Goal: Task Accomplishment & Management: Complete application form

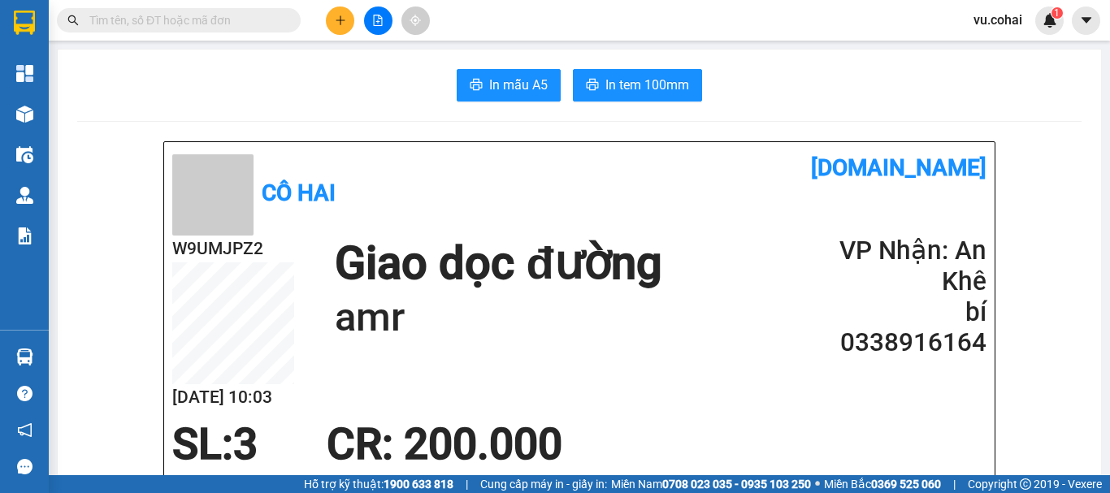
click at [342, 24] on icon "plus" at bounding box center [340, 20] width 11 height 11
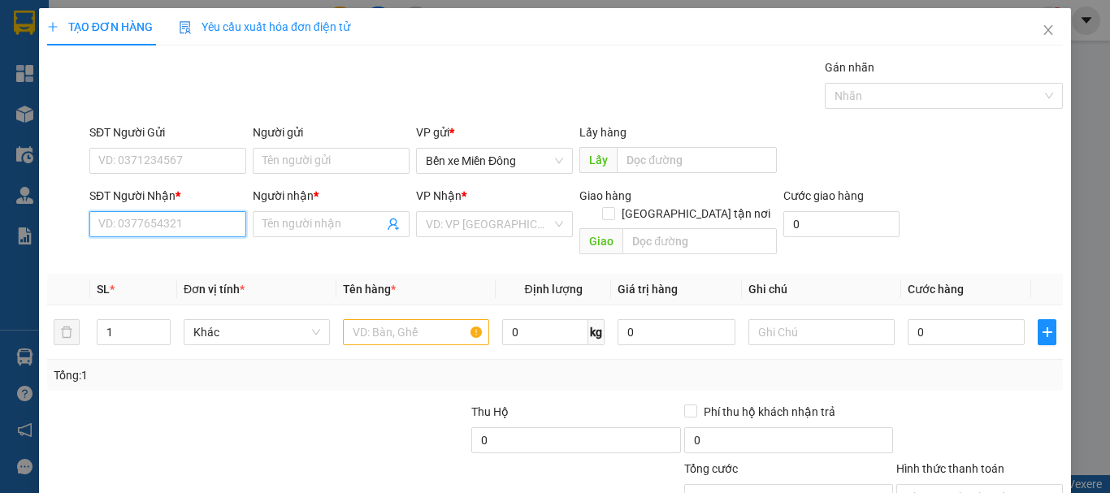
click at [162, 231] on input "SĐT Người Nhận *" at bounding box center [167, 224] width 157 height 26
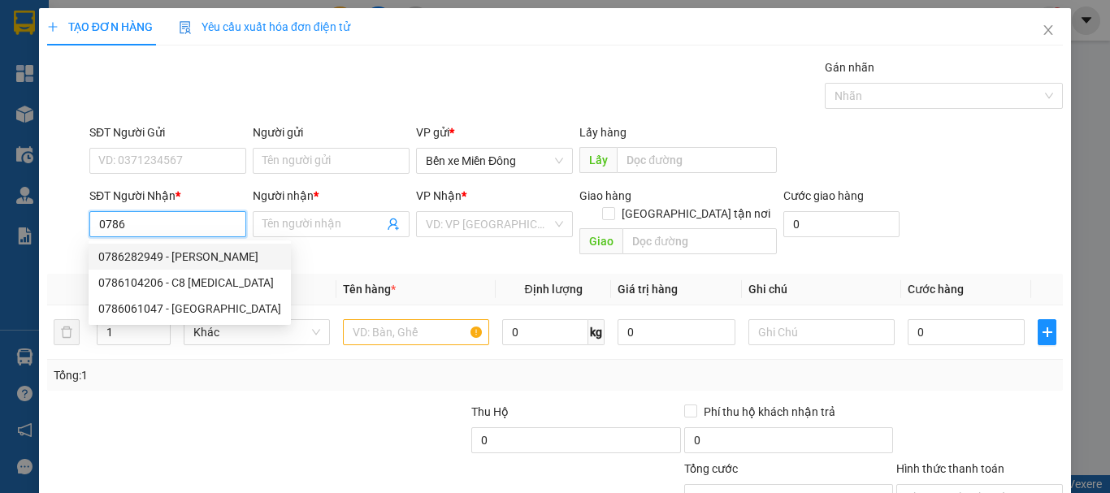
click at [188, 255] on div "0786282949 - [PERSON_NAME]" at bounding box center [189, 257] width 183 height 18
type input "0786282949"
type input "[PERSON_NAME]"
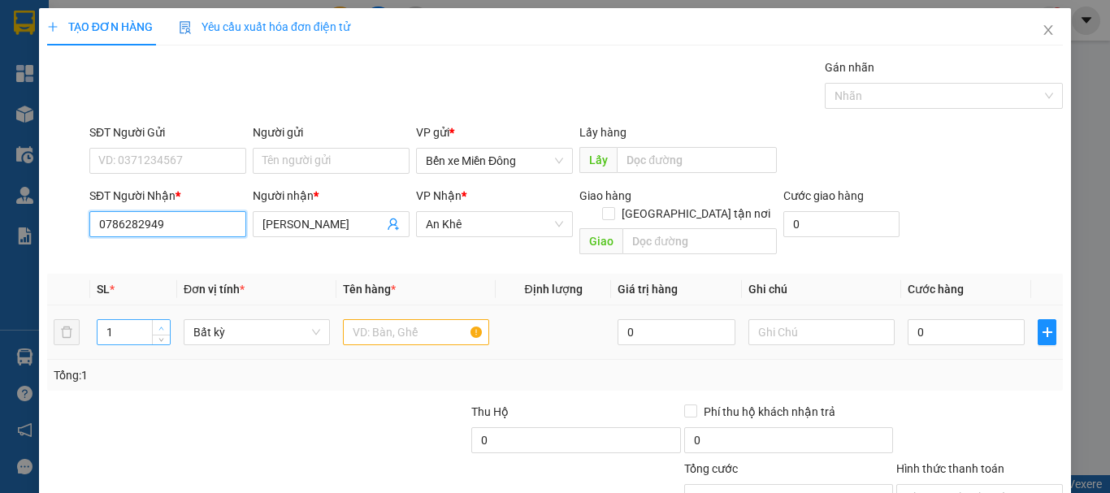
type input "0786282949"
click at [165, 323] on span "up" at bounding box center [162, 328] width 10 height 10
type input "4"
click at [165, 323] on span "up" at bounding box center [162, 328] width 10 height 10
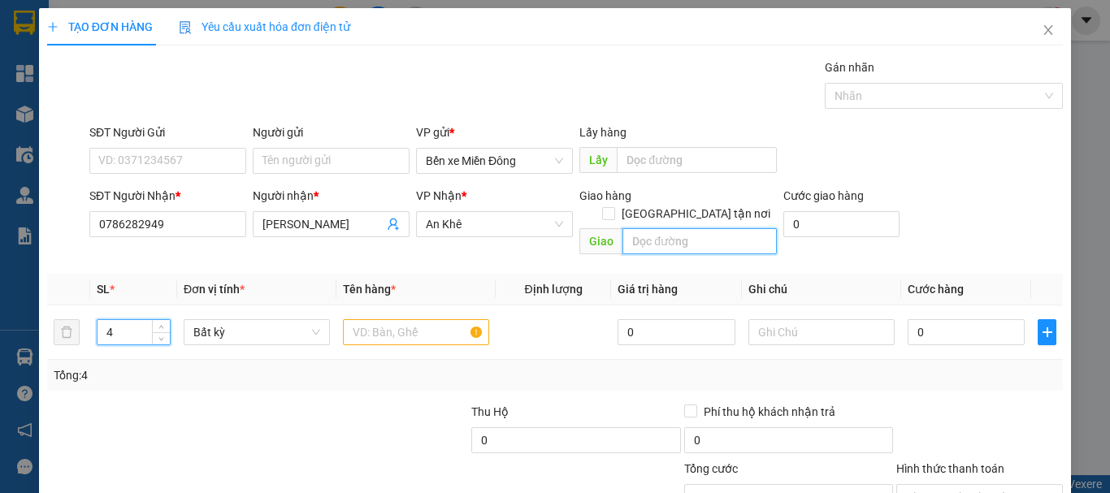
click at [654, 228] on input "text" at bounding box center [699, 241] width 154 height 26
type input "[PERSON_NAME]"
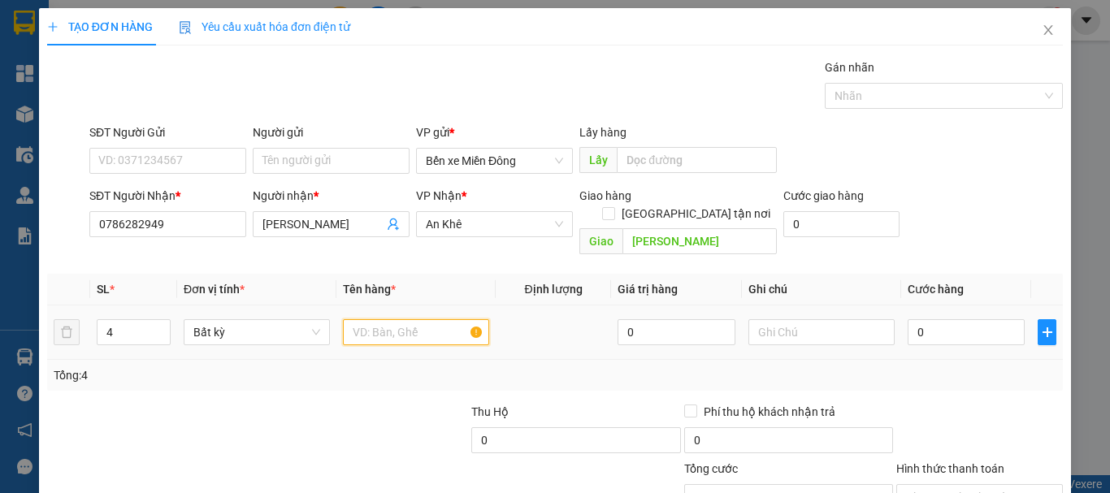
click at [410, 319] on input "text" at bounding box center [416, 332] width 146 height 26
type input "thùng"
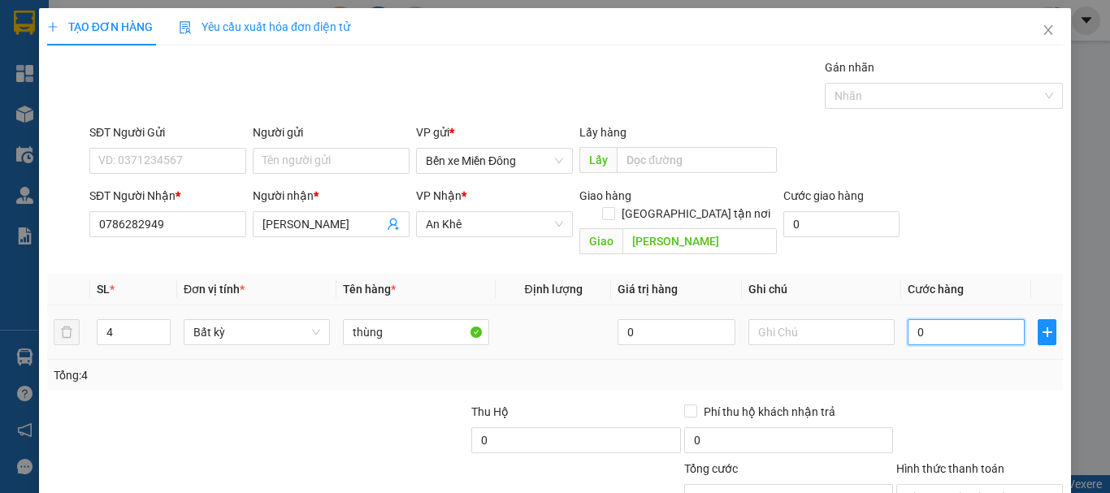
click at [937, 323] on input "0" at bounding box center [965, 332] width 117 height 26
click at [907, 319] on input "0" at bounding box center [965, 332] width 117 height 26
type input "20"
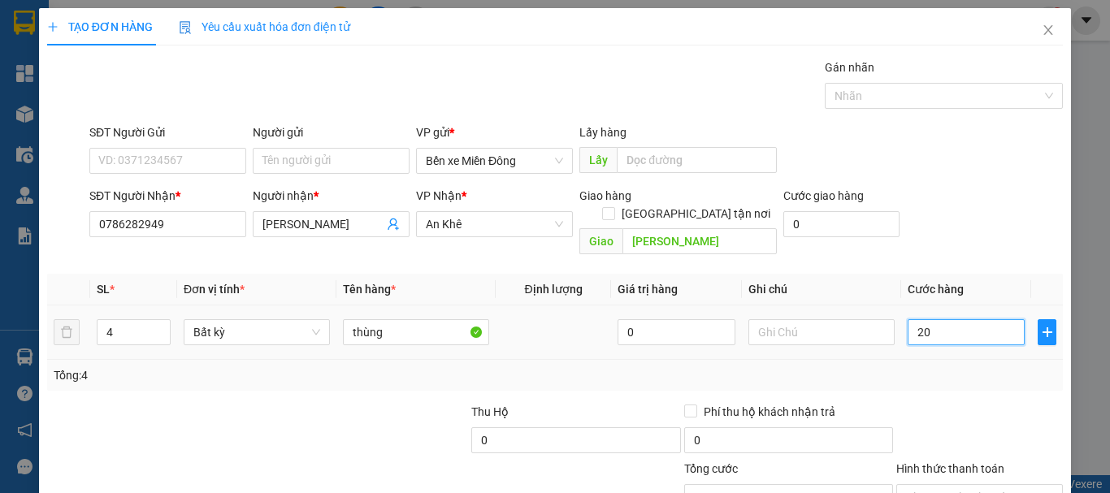
type input "260"
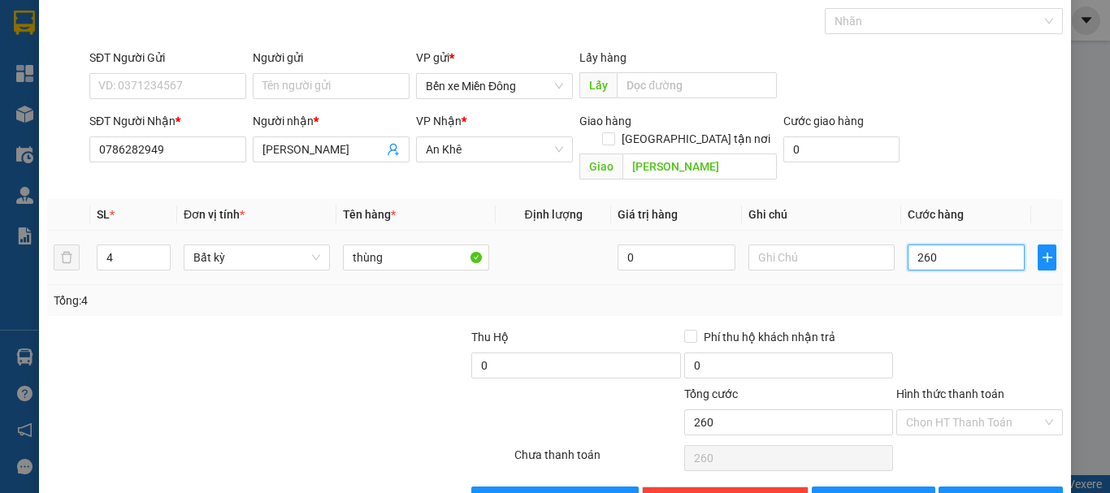
scroll to position [108, 0]
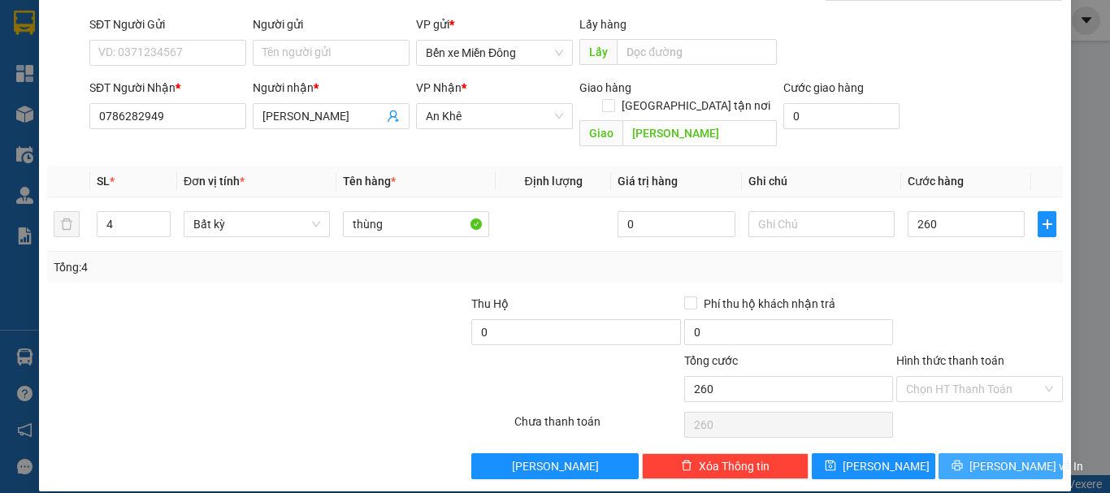
click at [998, 457] on span "[PERSON_NAME] và In" at bounding box center [1026, 466] width 114 height 18
type input "260.000"
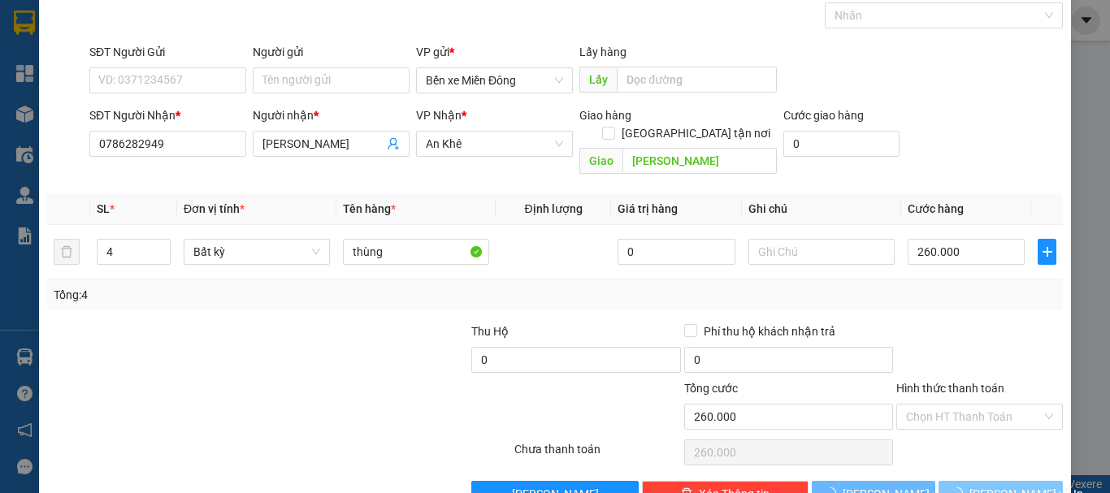
scroll to position [2, 0]
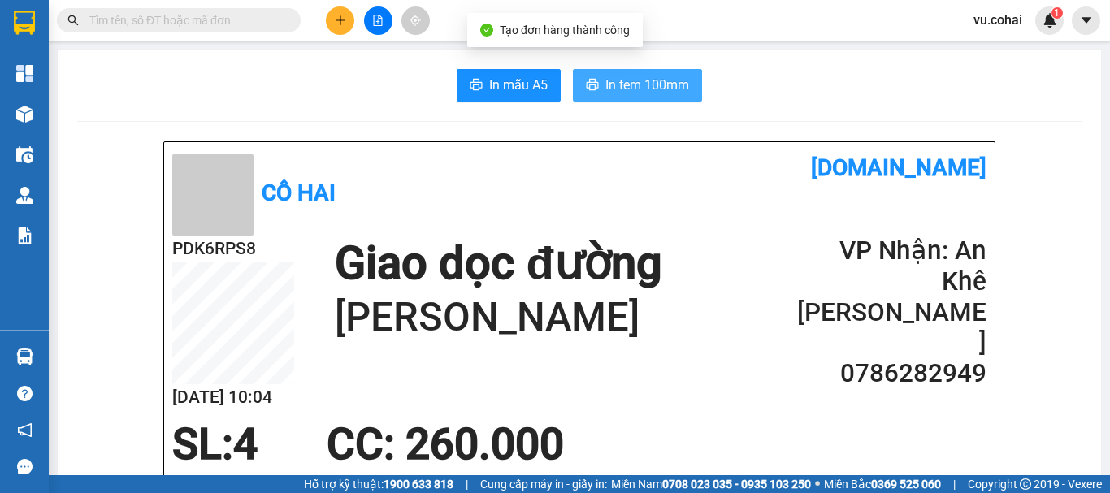
click at [659, 93] on span "In tem 100mm" at bounding box center [647, 85] width 84 height 20
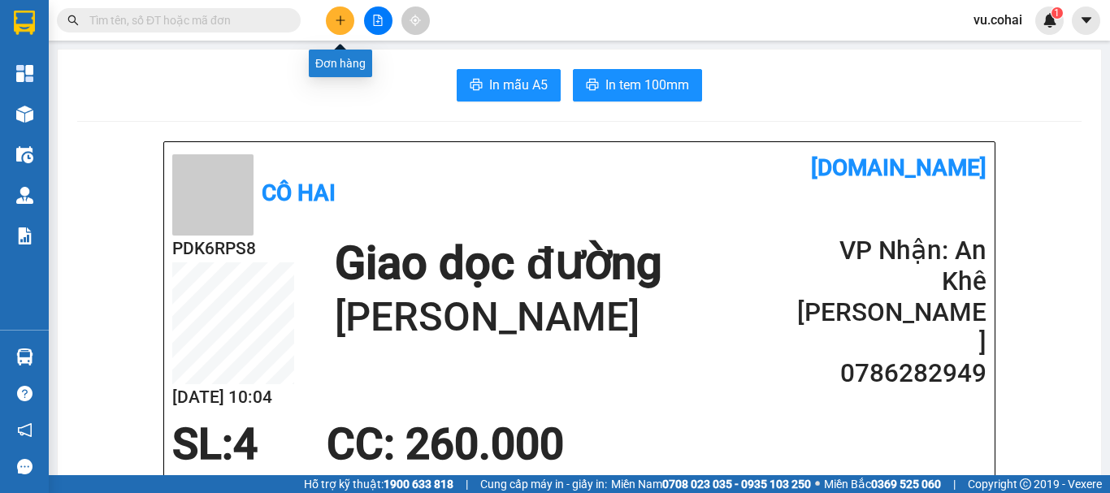
click at [332, 29] on button at bounding box center [340, 20] width 28 height 28
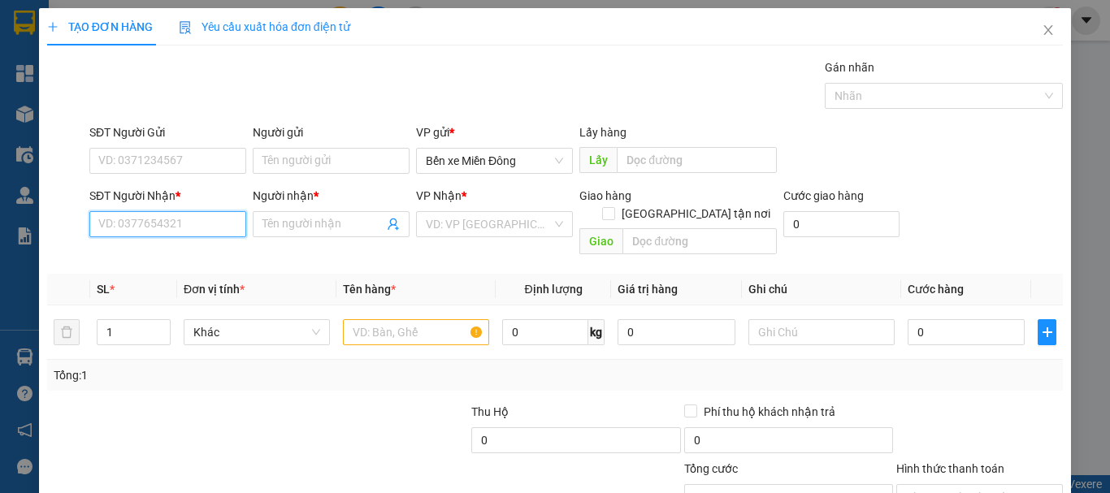
click at [214, 224] on input "SĐT Người Nhận *" at bounding box center [167, 224] width 157 height 26
click at [143, 228] on input "SĐT Người Nhận *" at bounding box center [167, 224] width 157 height 26
click at [206, 269] on div "0905812692 - ĐỨC BÁCH KHOA" at bounding box center [181, 257] width 184 height 26
type input "0905812692"
type input "ĐỨC BÁCH KHOA"
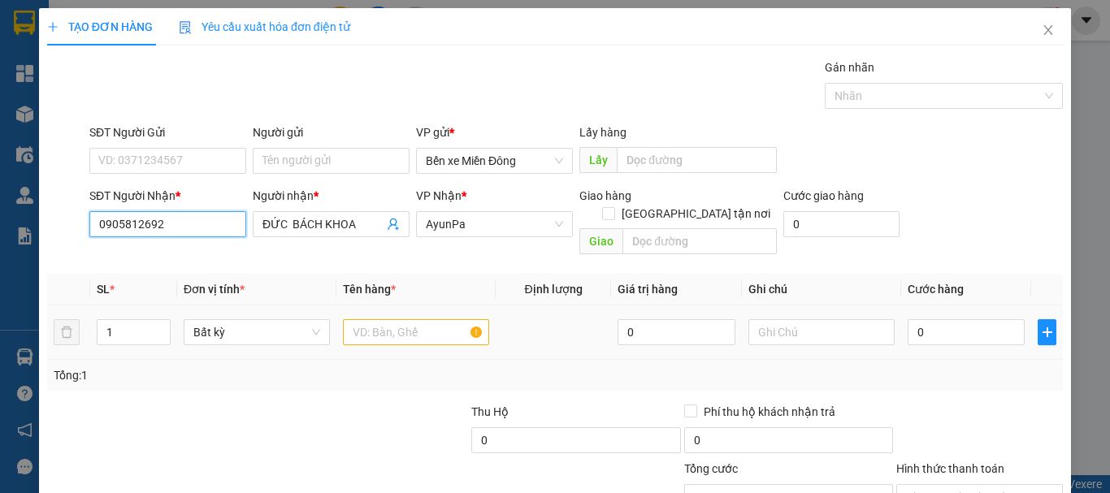
type input "0905812692"
click at [397, 319] on input "text" at bounding box center [416, 332] width 146 height 26
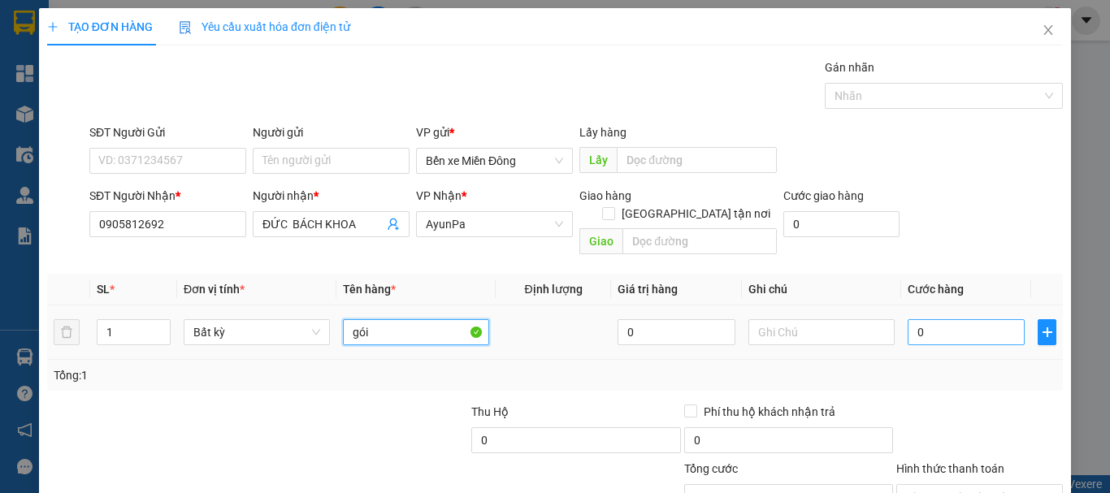
type input "gói"
click at [955, 319] on input "0" at bounding box center [965, 332] width 117 height 26
type input "005"
type input "5"
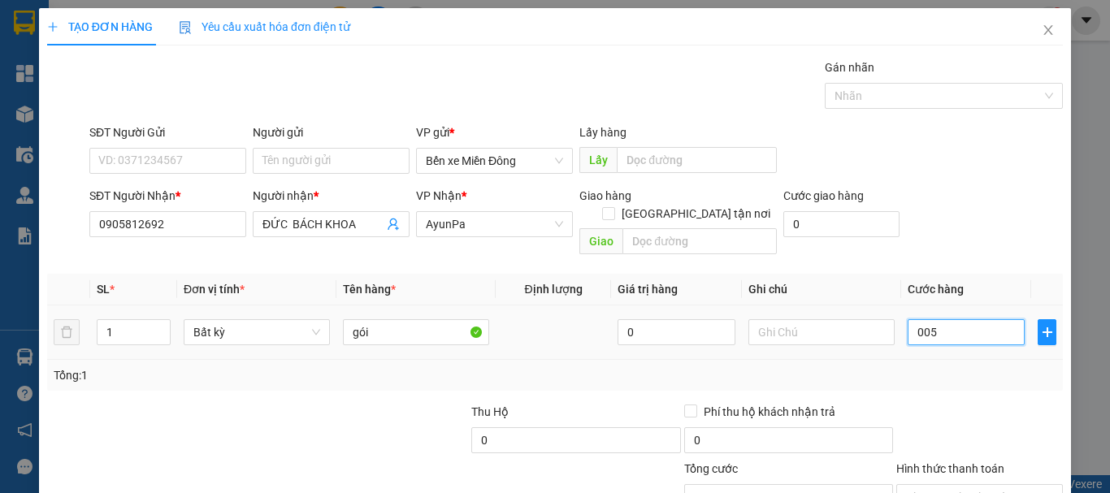
type input "0.050"
type input "50"
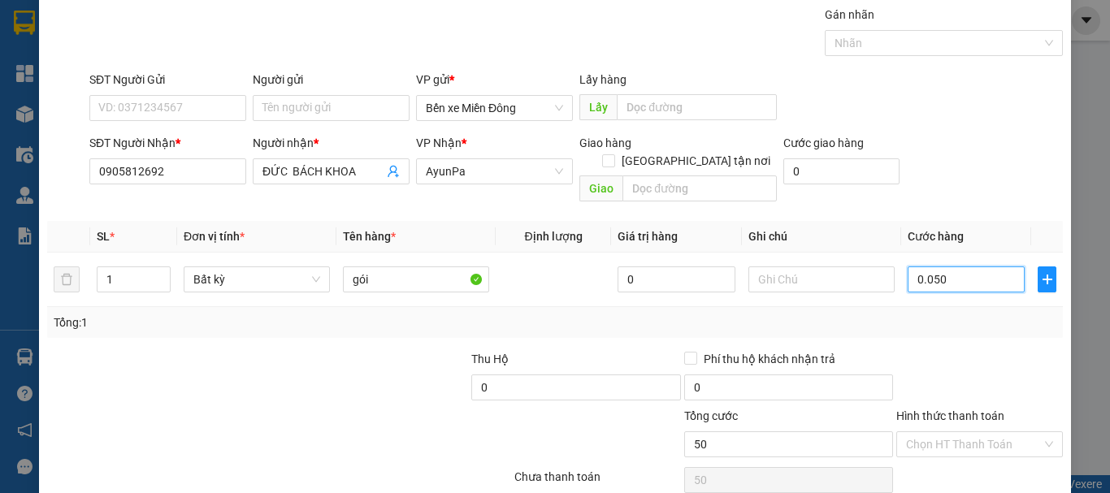
scroll to position [108, 0]
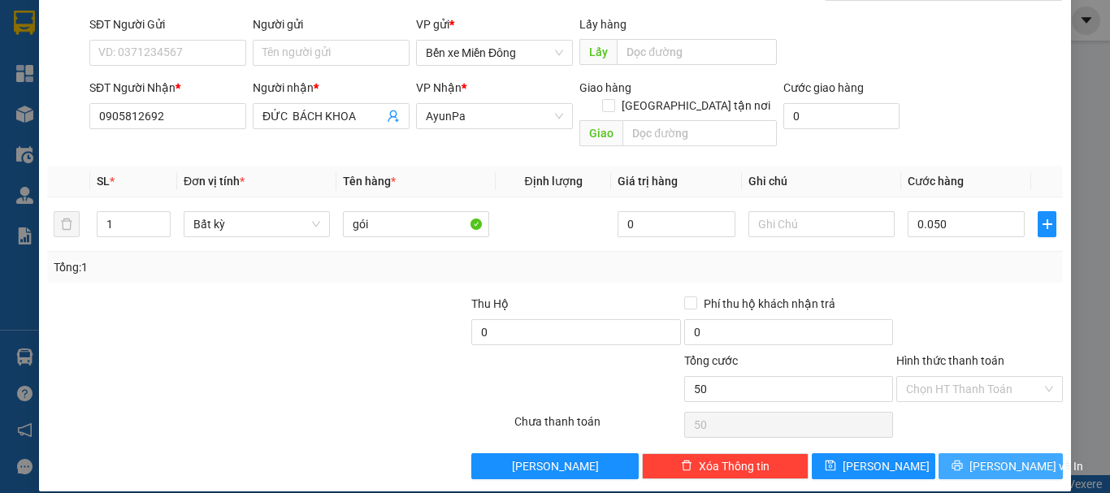
type input "50.000"
click at [982, 457] on span "[PERSON_NAME] và In" at bounding box center [1026, 466] width 114 height 18
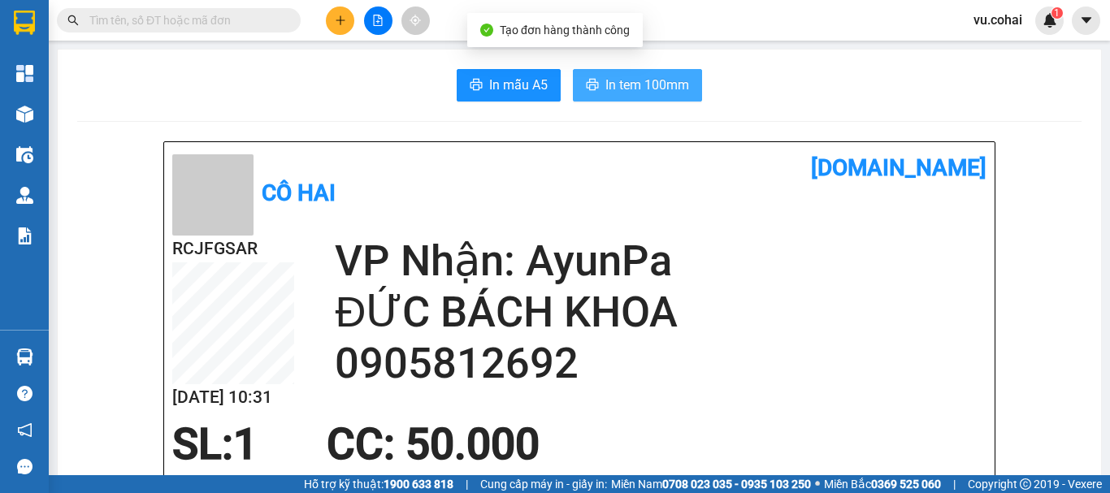
click at [605, 85] on span "In tem 100mm" at bounding box center [647, 85] width 84 height 20
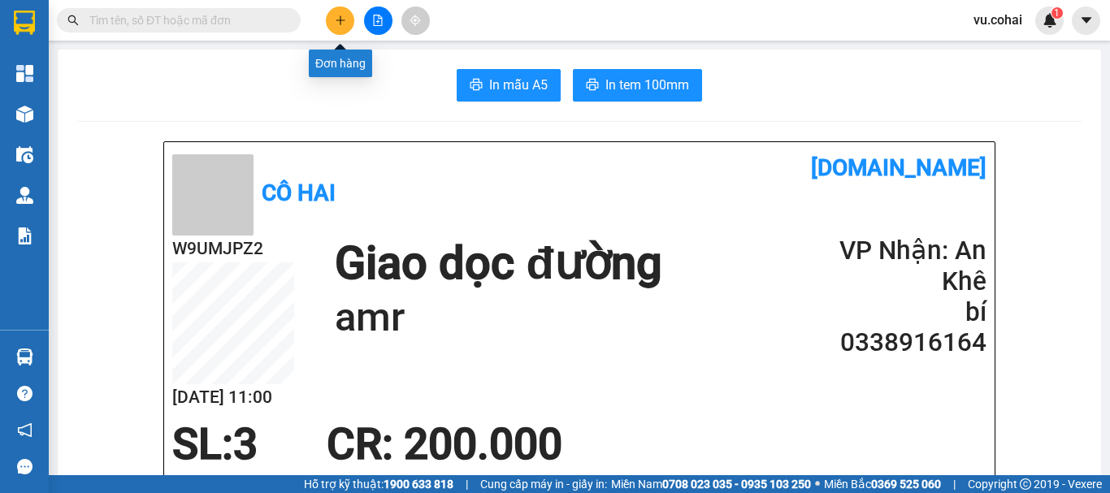
click at [346, 22] on button at bounding box center [340, 20] width 28 height 28
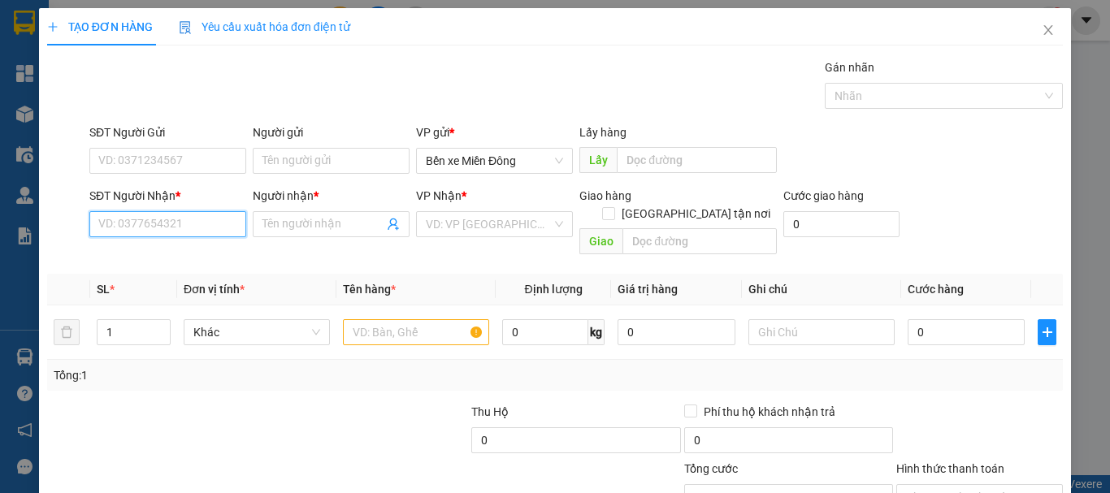
click at [153, 227] on input "SĐT Người Nhận *" at bounding box center [167, 224] width 157 height 26
type input "0905152578"
click at [155, 246] on div "0905152578 - a Toàn" at bounding box center [166, 257] width 155 height 26
type input "a Toàn"
type input "0905152578"
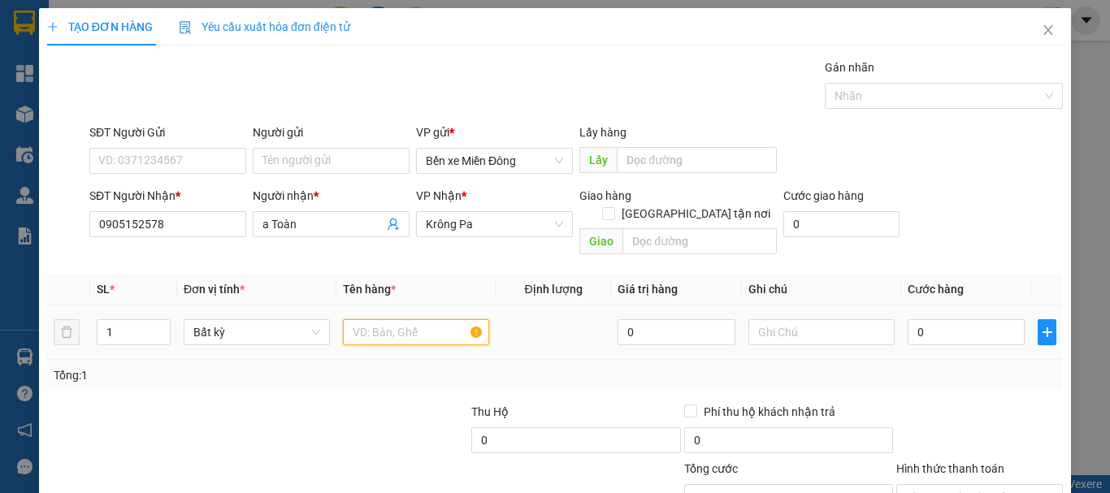
click at [375, 323] on input "text" at bounding box center [416, 332] width 146 height 26
type input "cục"
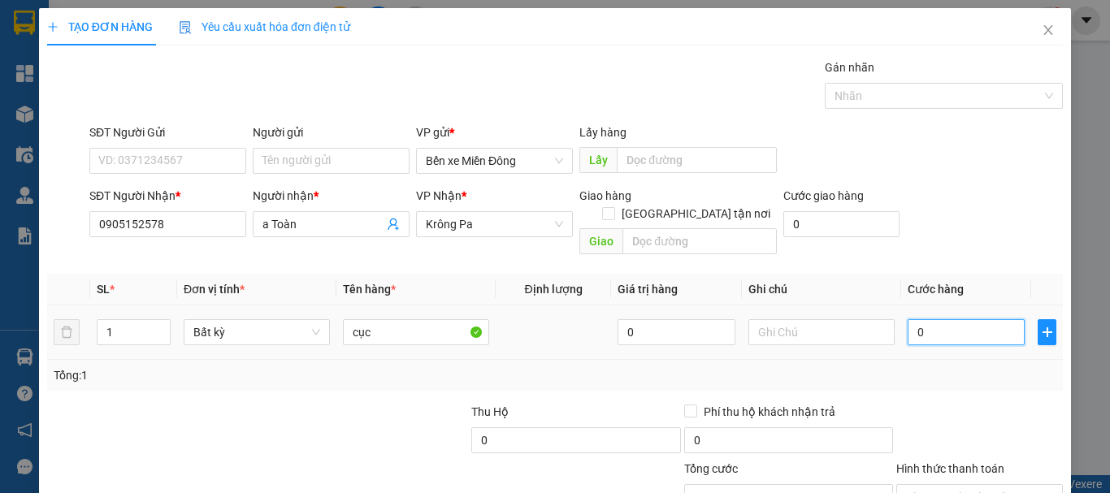
click at [924, 319] on input "0" at bounding box center [965, 332] width 117 height 26
type input "005"
type input "5"
type input "0.050"
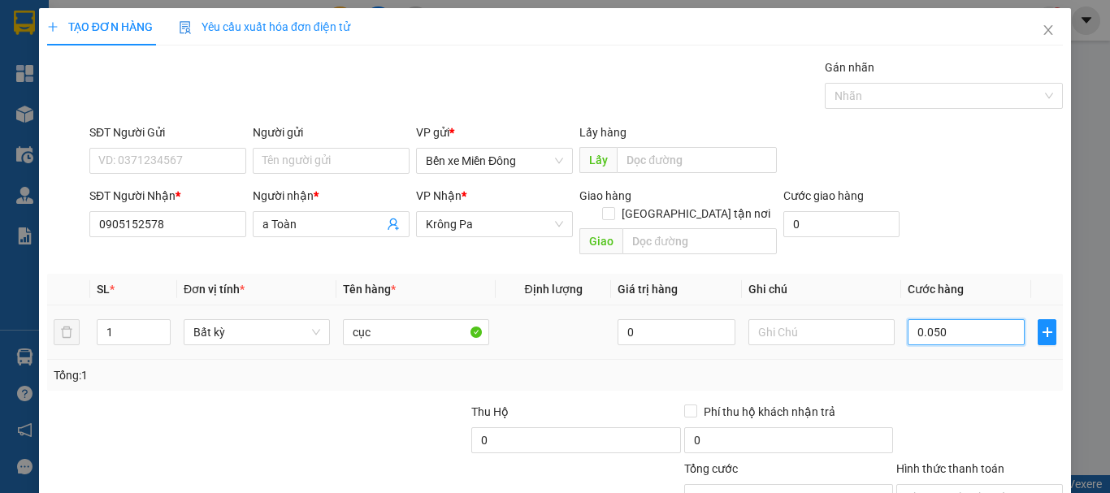
type input "50"
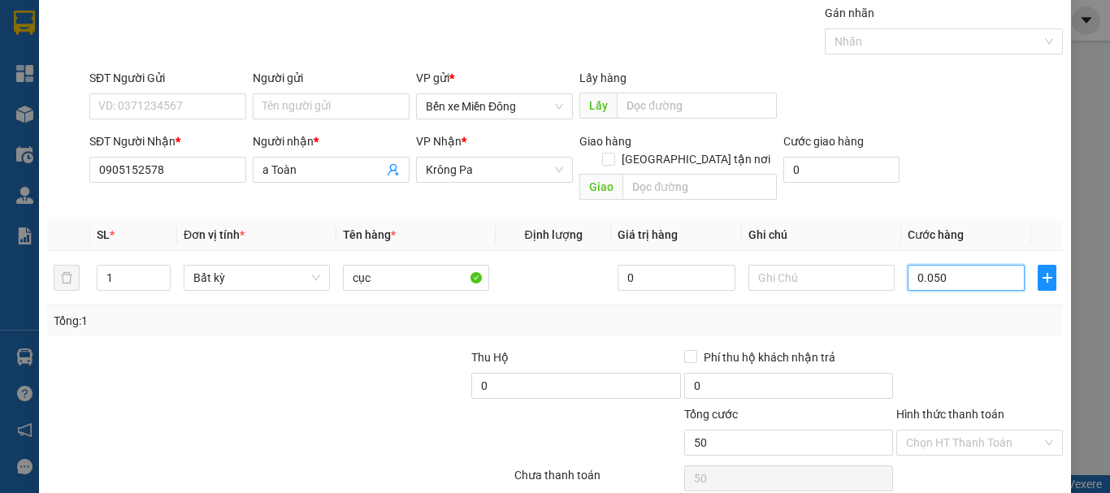
scroll to position [108, 0]
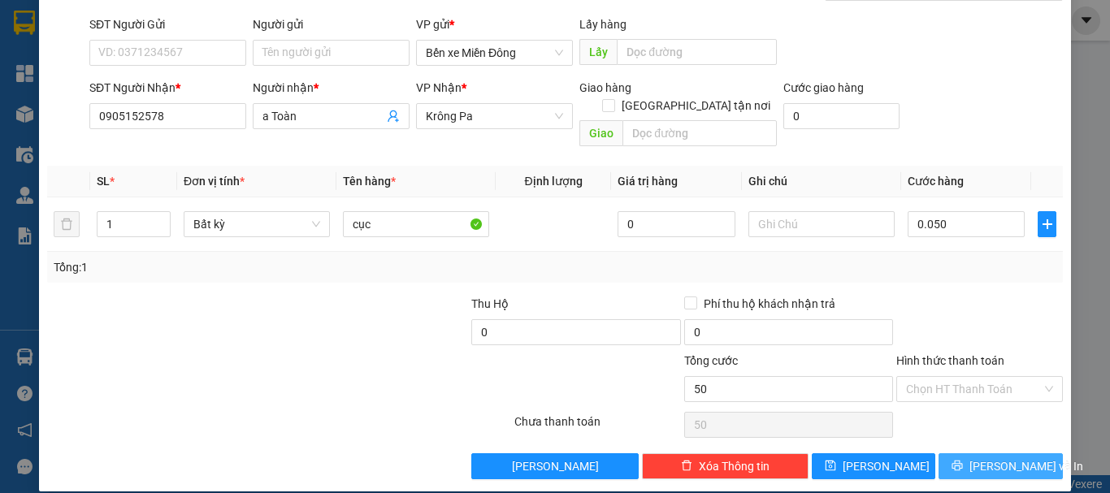
type input "50.000"
click at [981, 457] on span "[PERSON_NAME] và In" at bounding box center [1026, 466] width 114 height 18
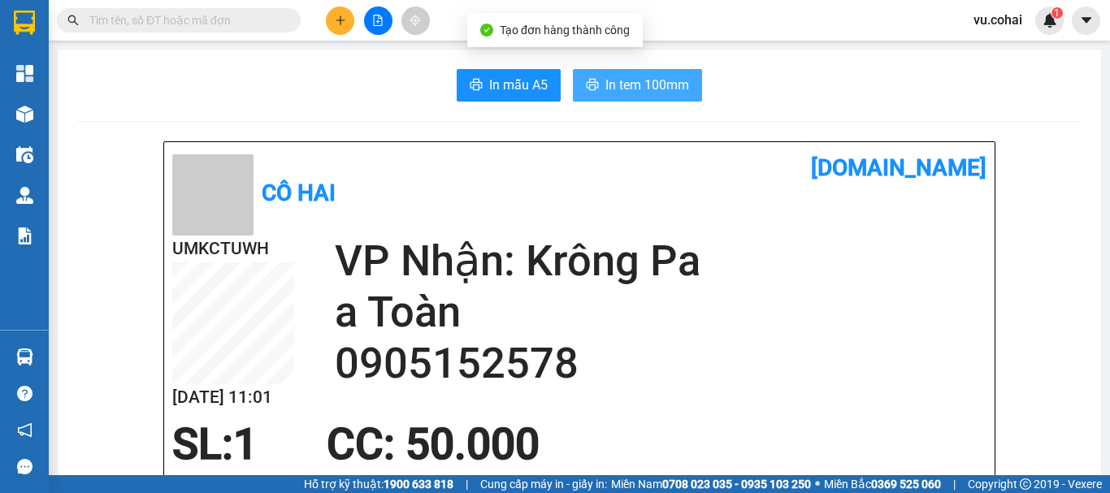
click at [669, 87] on span "In tem 100mm" at bounding box center [647, 85] width 84 height 20
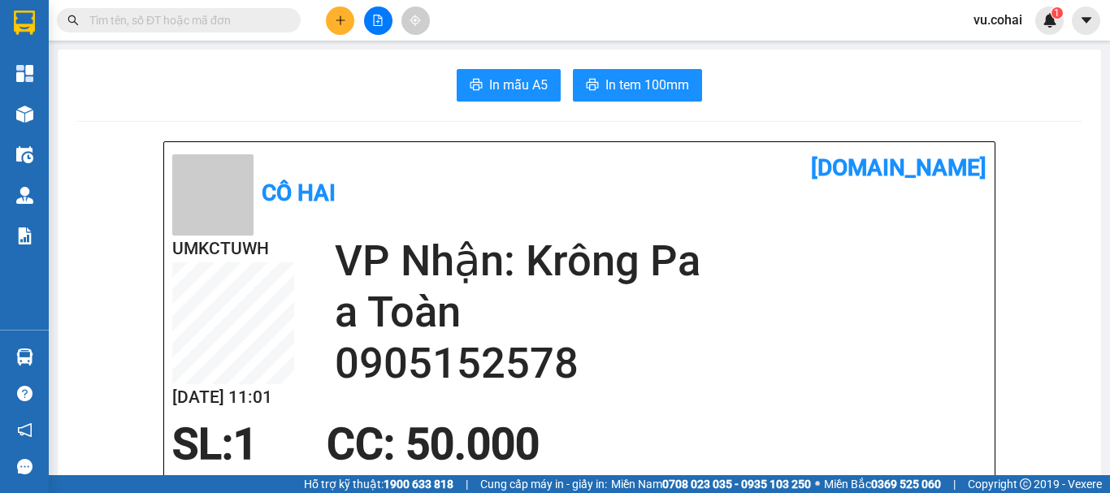
scroll to position [96, 0]
